Goal: Transaction & Acquisition: Purchase product/service

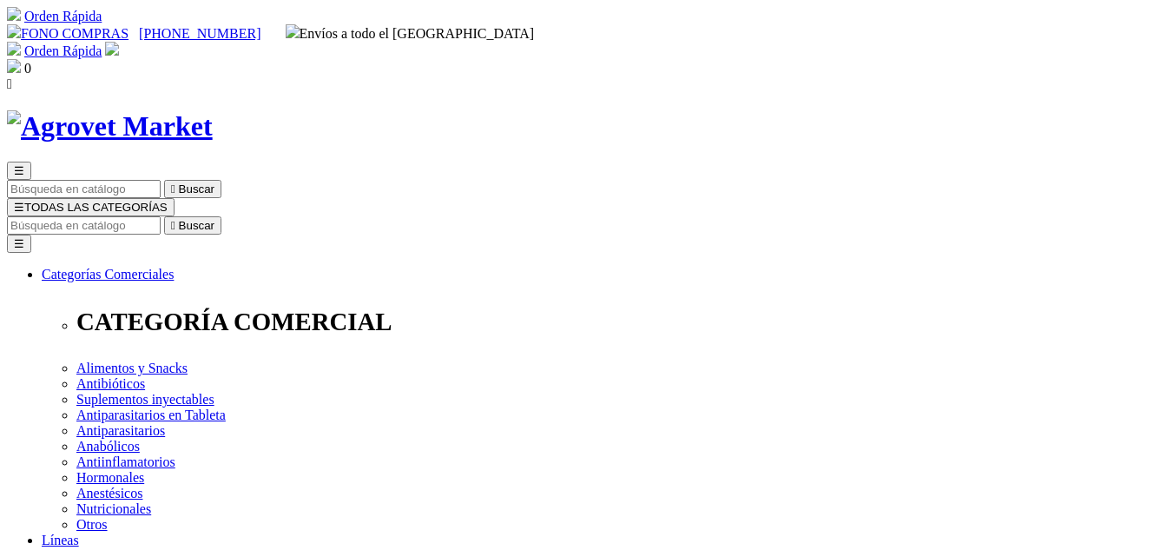
click at [161, 216] on input "Buscar" at bounding box center [84, 225] width 154 height 18
click at [175, 198] on button "☰ TODAS LAS CATEGORÍAS" at bounding box center [91, 207] width 168 height 18
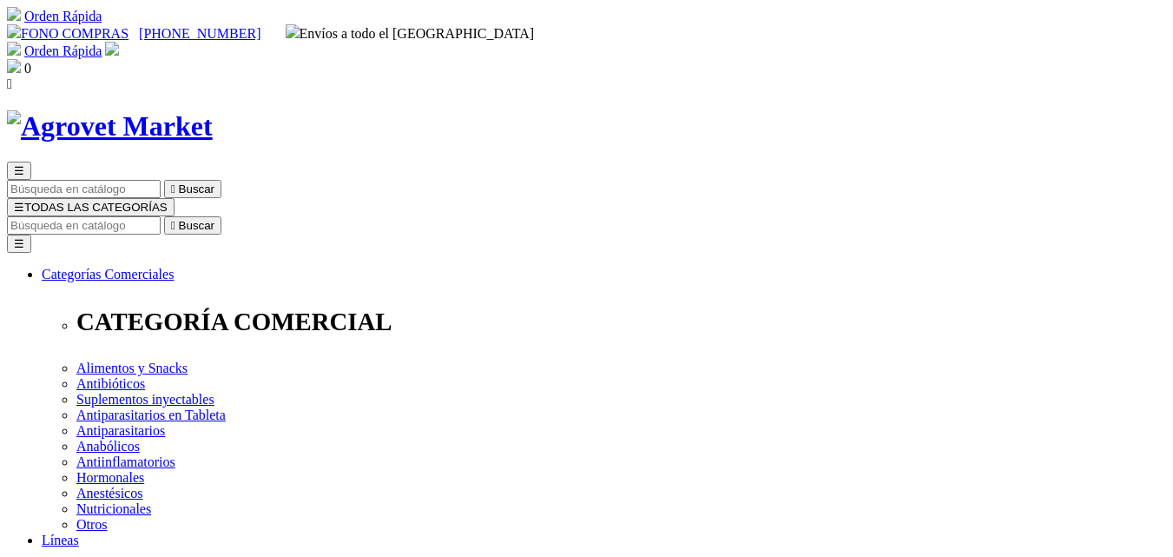
click at [161, 216] on input "Buscar" at bounding box center [84, 225] width 154 height 18
type input "atrevia"
click at [263, 216] on button " Buscar" at bounding box center [291, 225] width 57 height 18
click at [161, 216] on input "atrevia" at bounding box center [84, 225] width 154 height 18
